Goal: Subscribe to service/newsletter

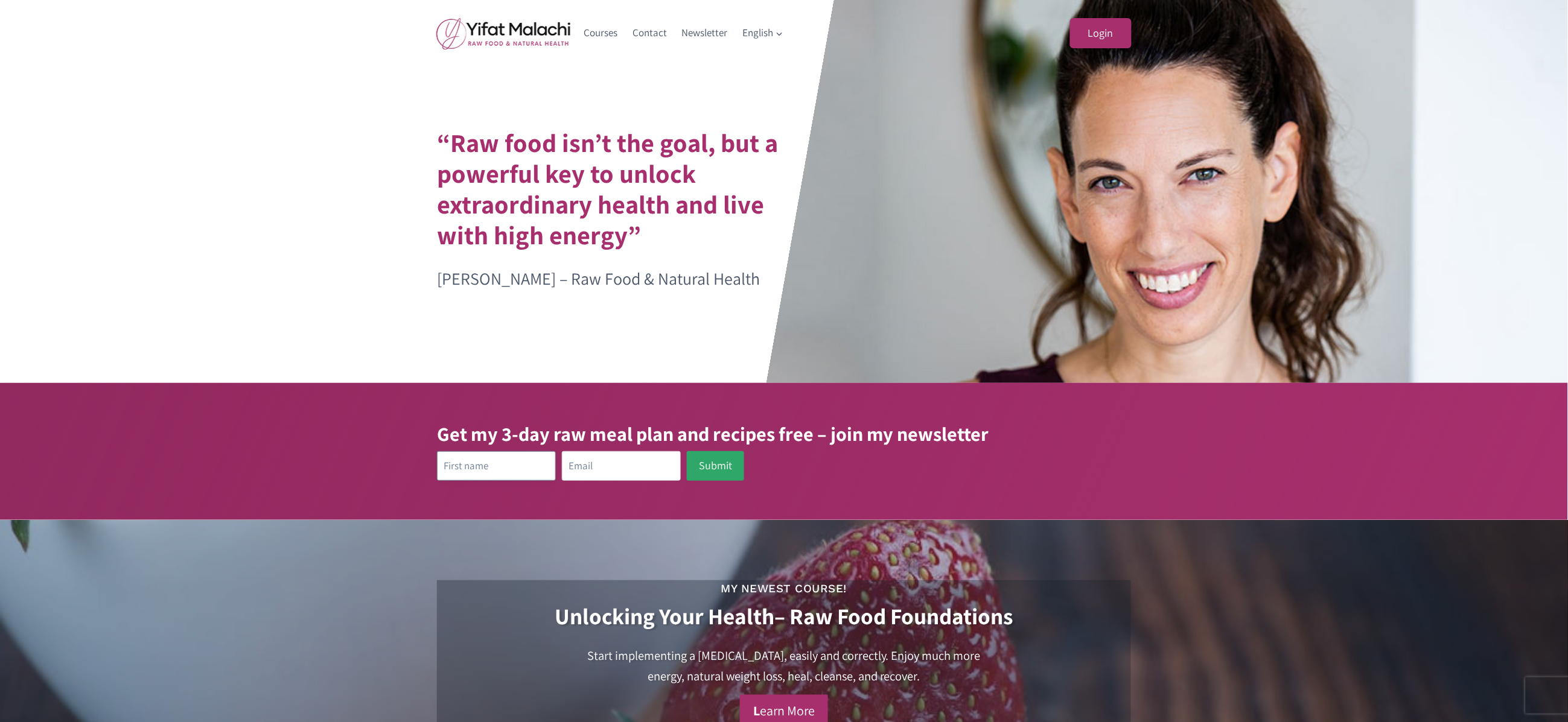
click at [480, 470] on input "text" at bounding box center [496, 466] width 119 height 29
type input "test"
paste input "[EMAIL_ADDRESS][DOMAIN_NAME]"
click at [591, 472] on input "[EMAIL_ADDRESS][DOMAIN_NAME]" at bounding box center [621, 466] width 119 height 29
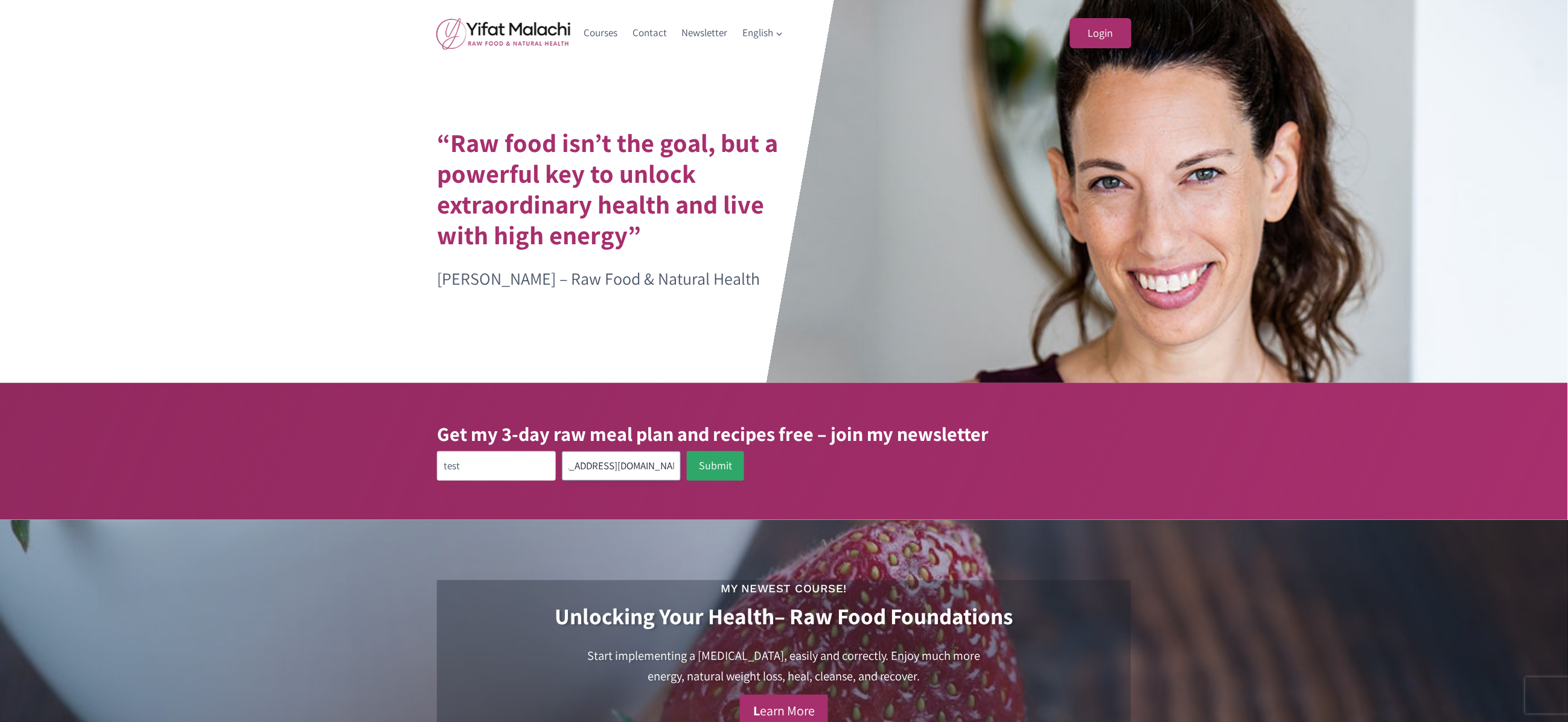
scroll to position [0, 23]
type input "[EMAIL_ADDRESS][DOMAIN_NAME]"
click at [714, 465] on button "Submit" at bounding box center [715, 466] width 57 height 29
